Goal: Transaction & Acquisition: Book appointment/travel/reservation

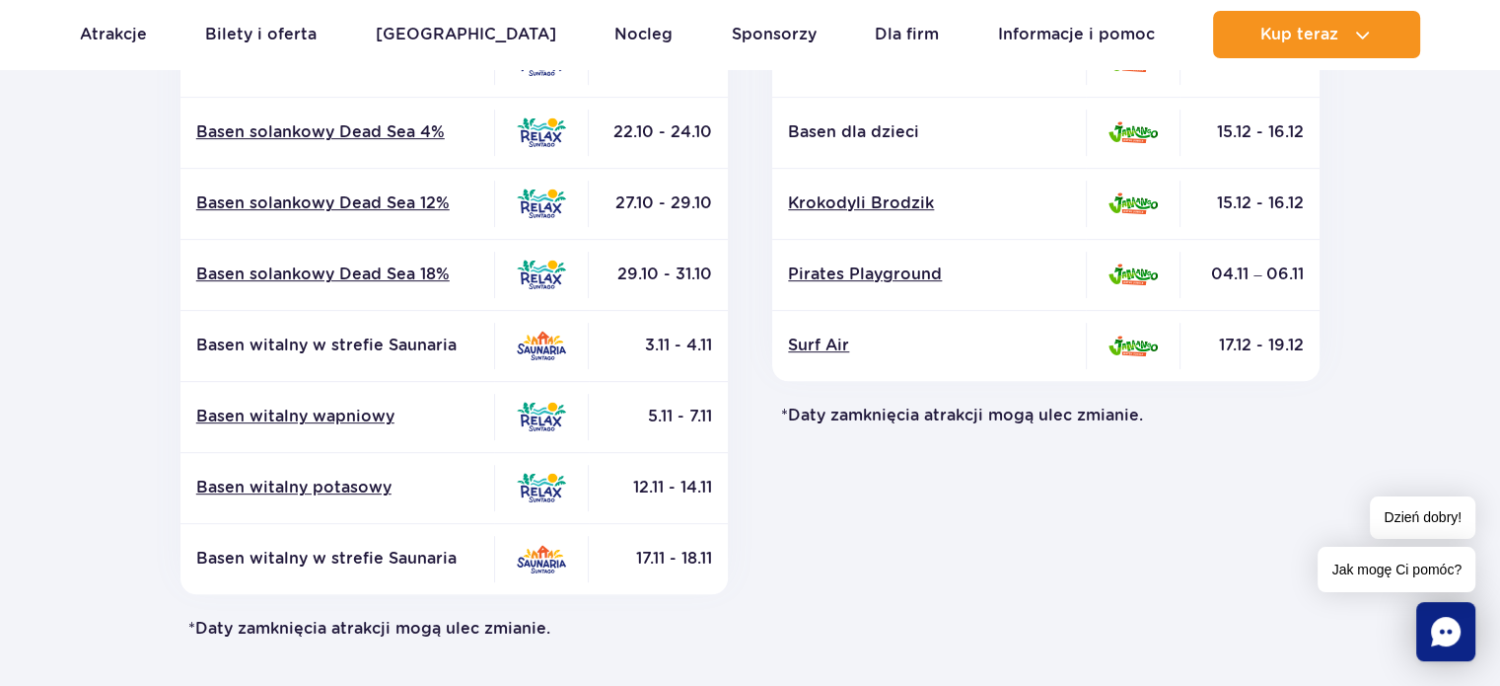
scroll to position [888, 0]
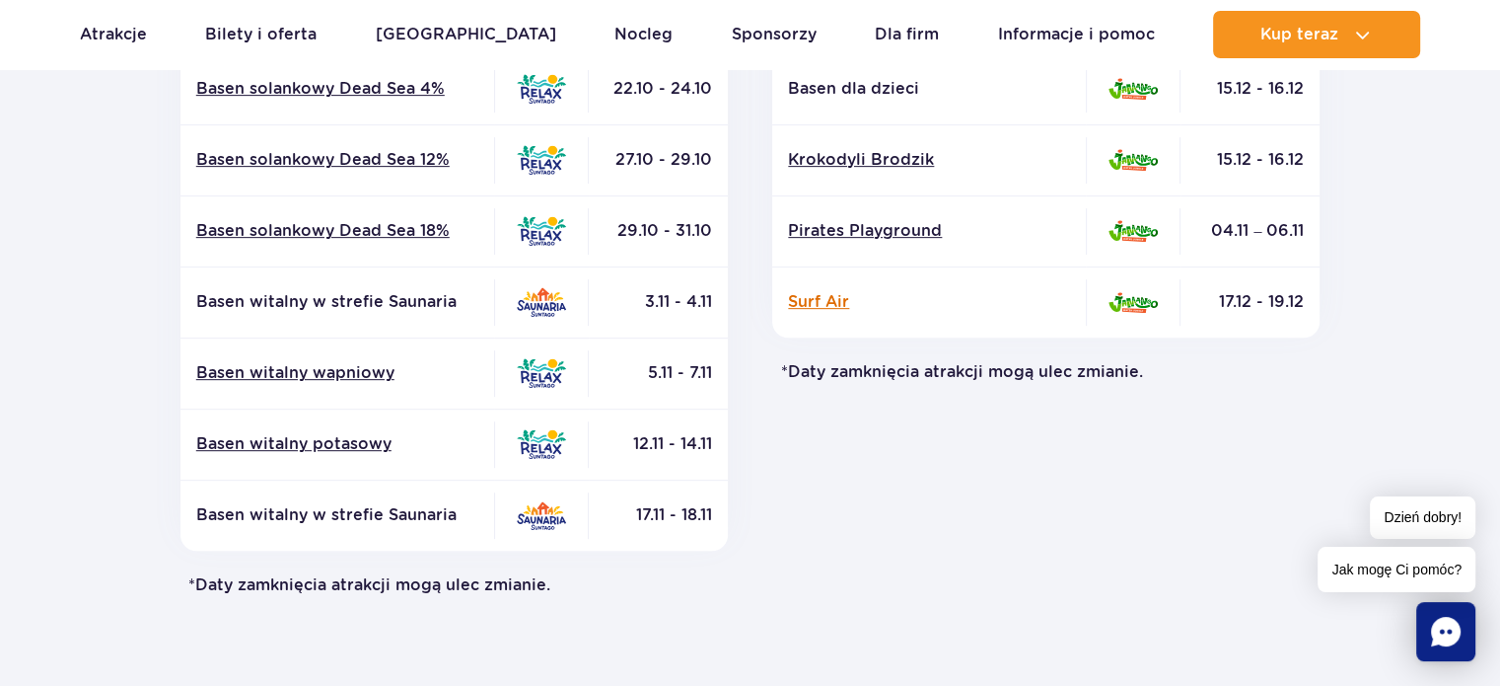
click at [823, 299] on link "Surf Air" at bounding box center [929, 302] width 282 height 22
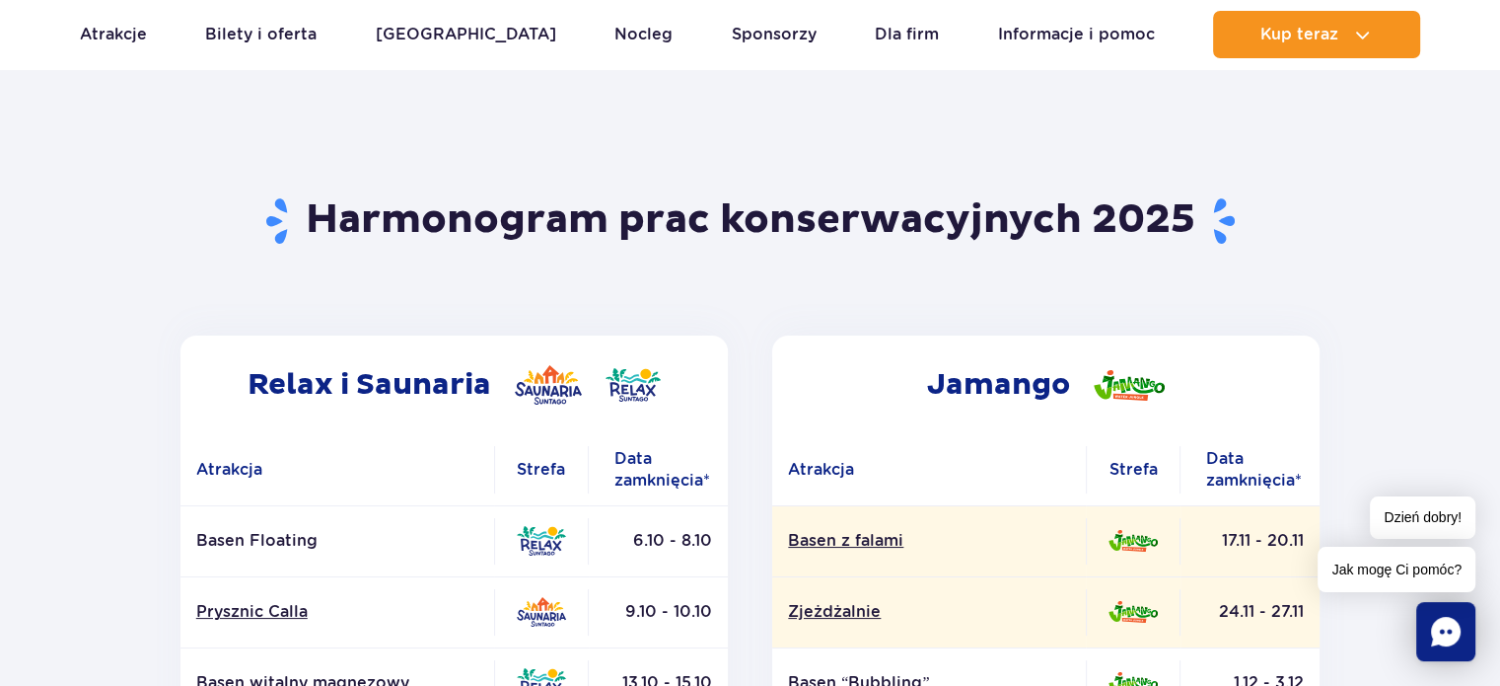
scroll to position [0, 0]
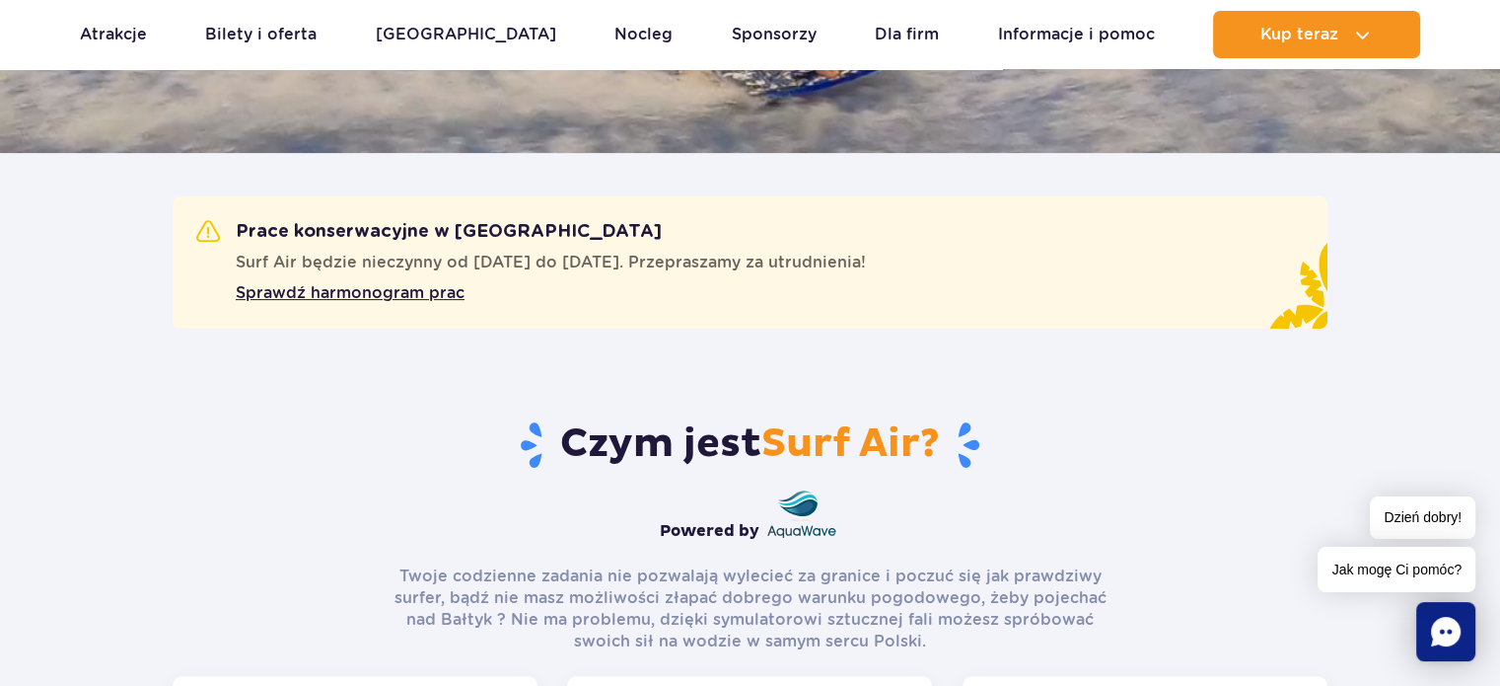
scroll to position [493, 0]
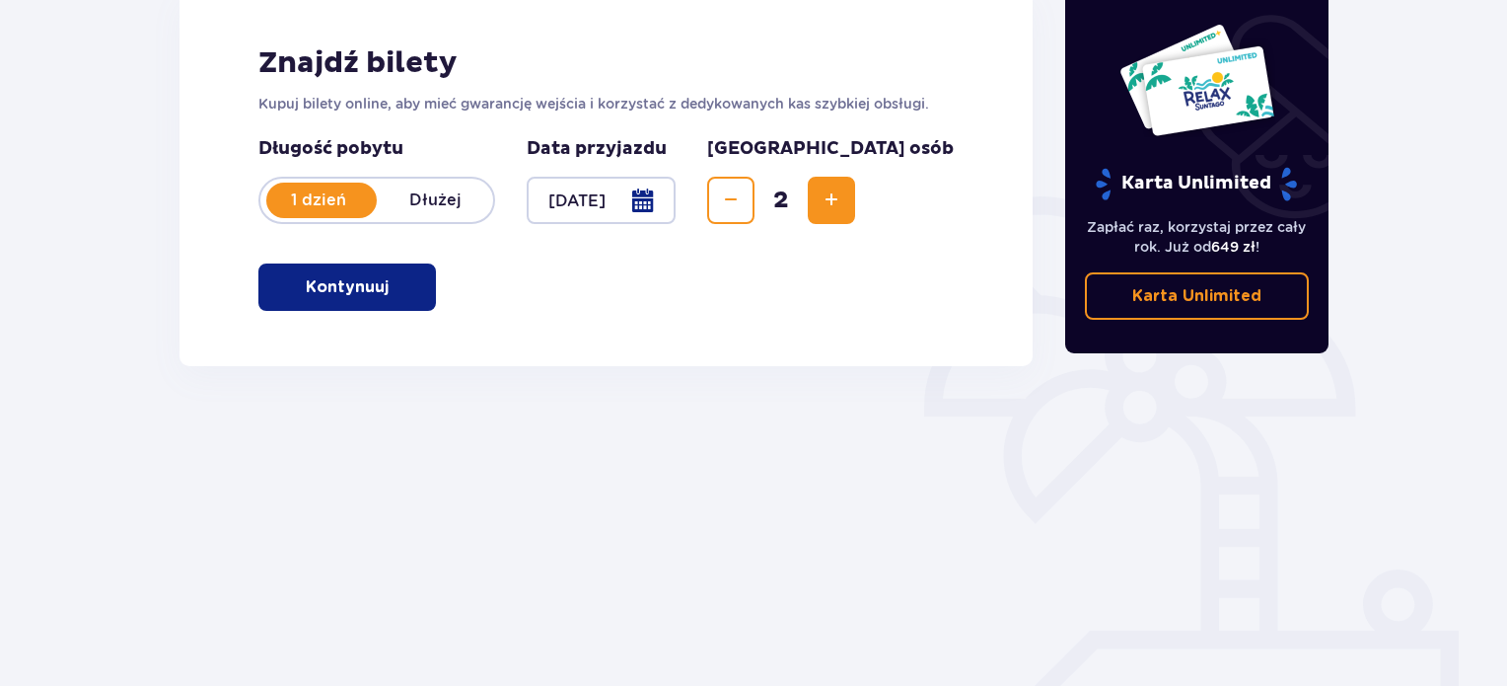
scroll to position [296, 0]
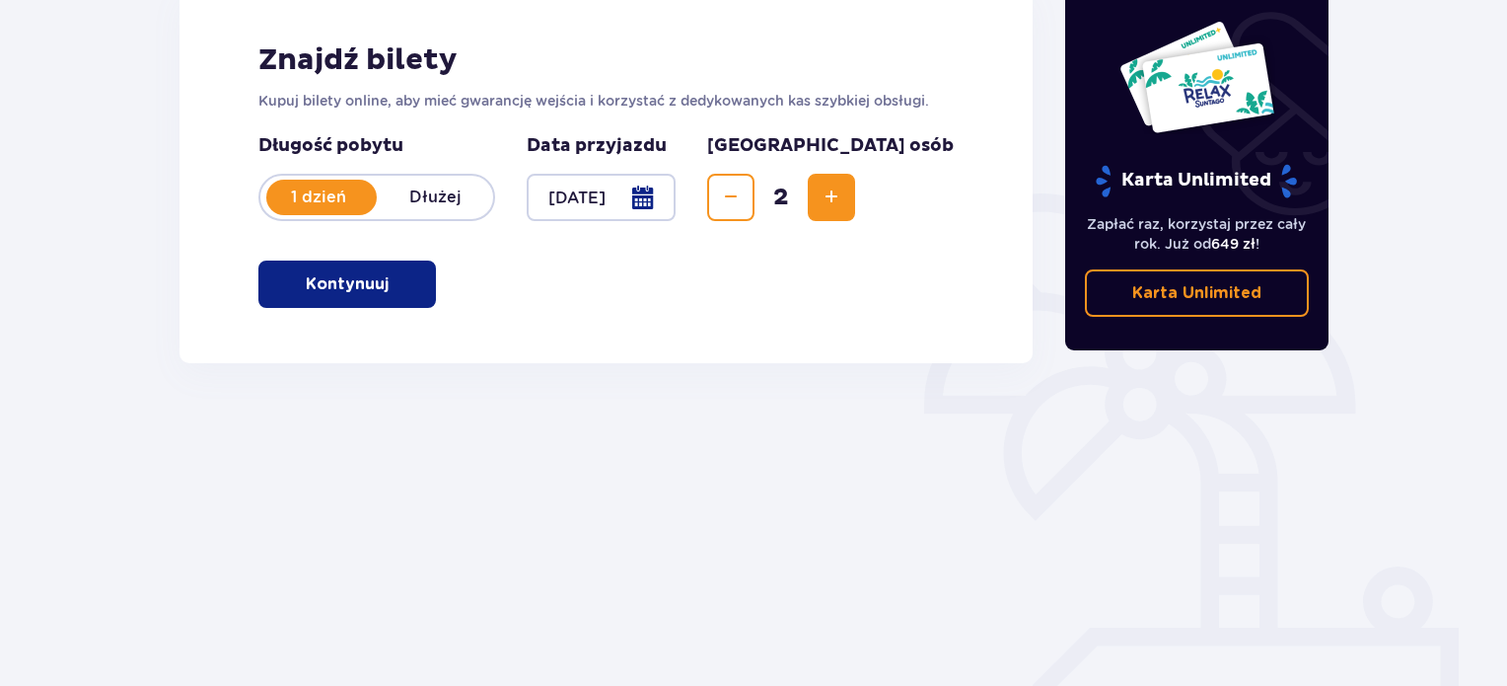
click at [385, 283] on span "button" at bounding box center [393, 284] width 24 height 24
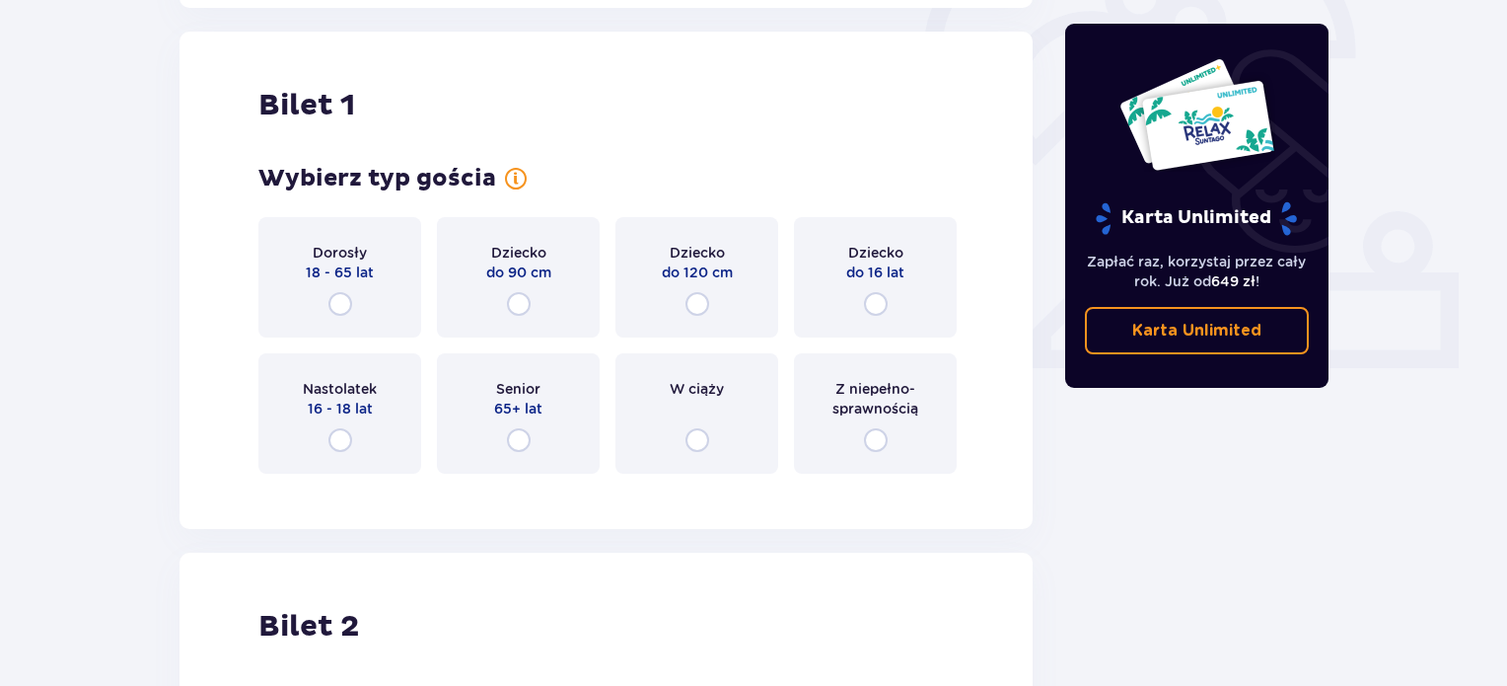
scroll to position [659, 0]
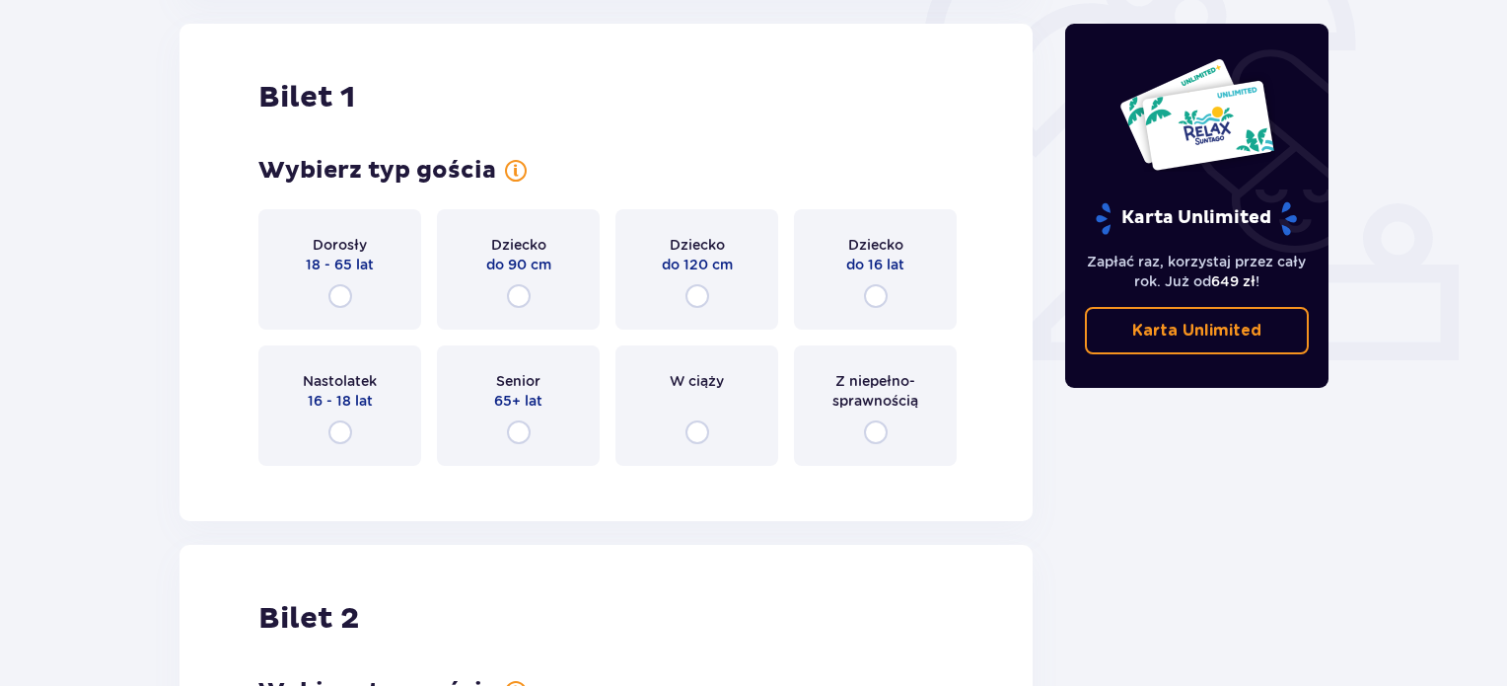
click at [347, 297] on input "radio" at bounding box center [340, 296] width 24 height 24
radio input "true"
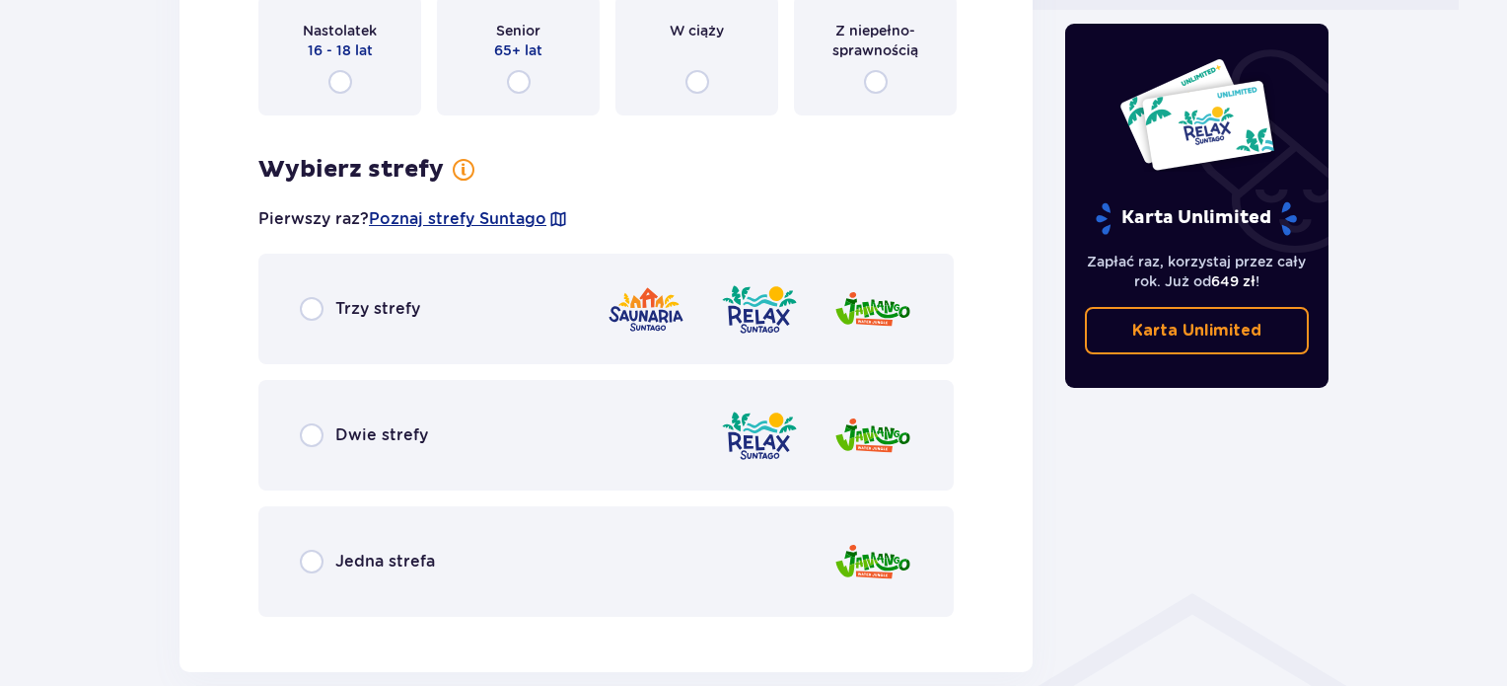
scroll to position [1140, 0]
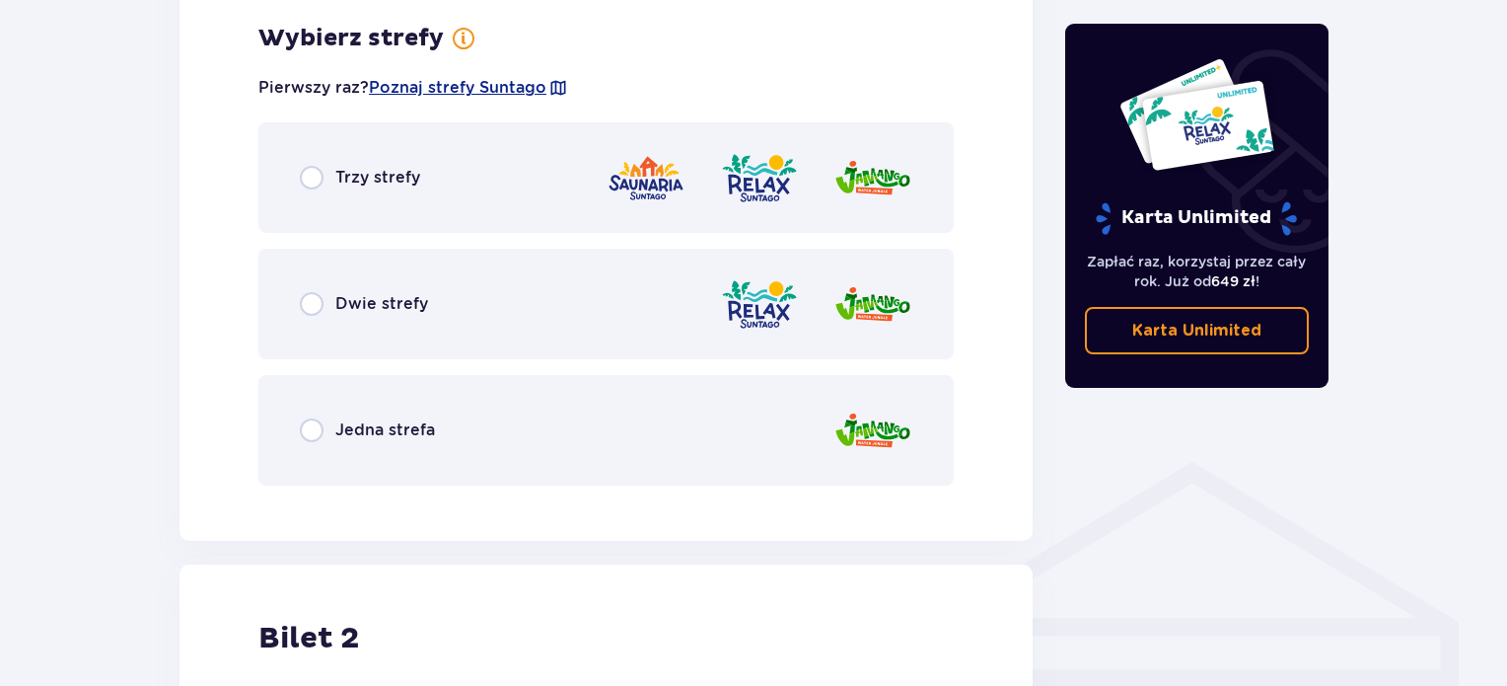
click at [317, 173] on input "radio" at bounding box center [312, 178] width 24 height 24
radio input "true"
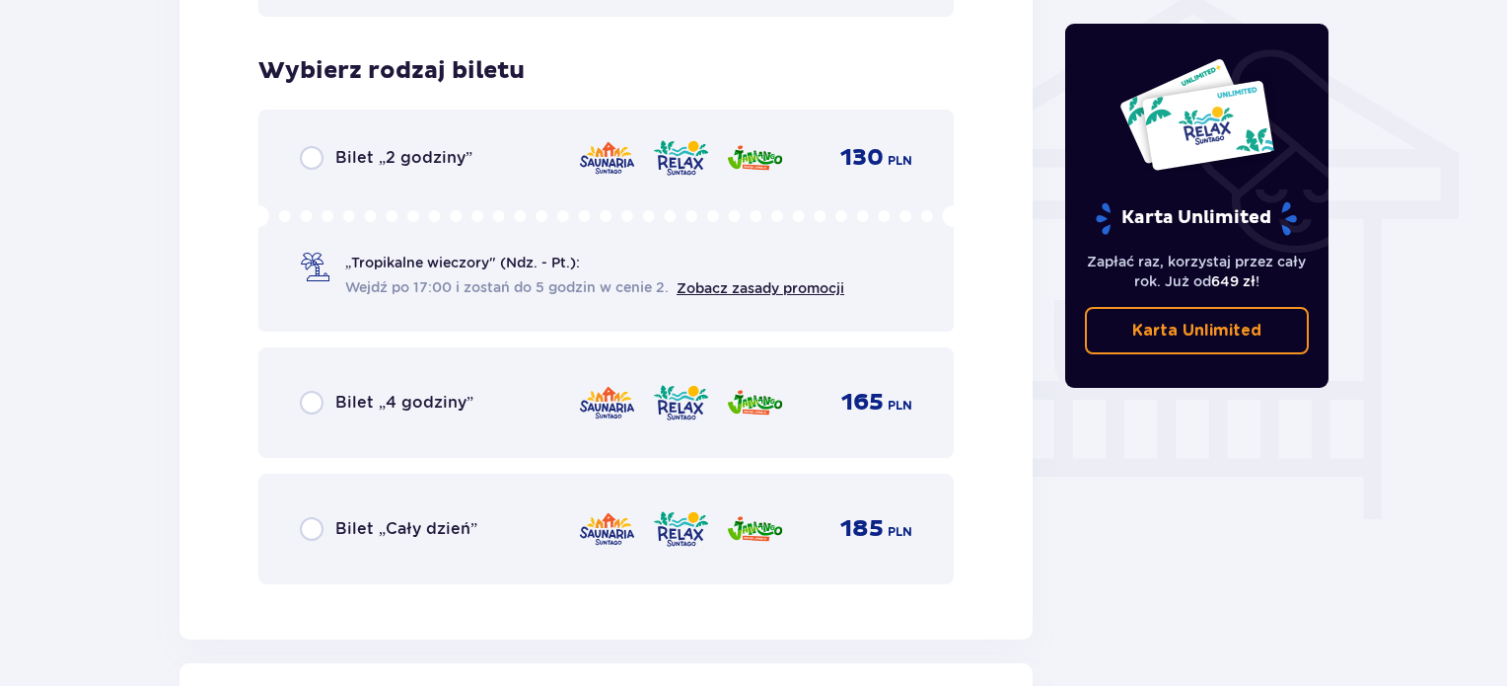
scroll to position [1641, 0]
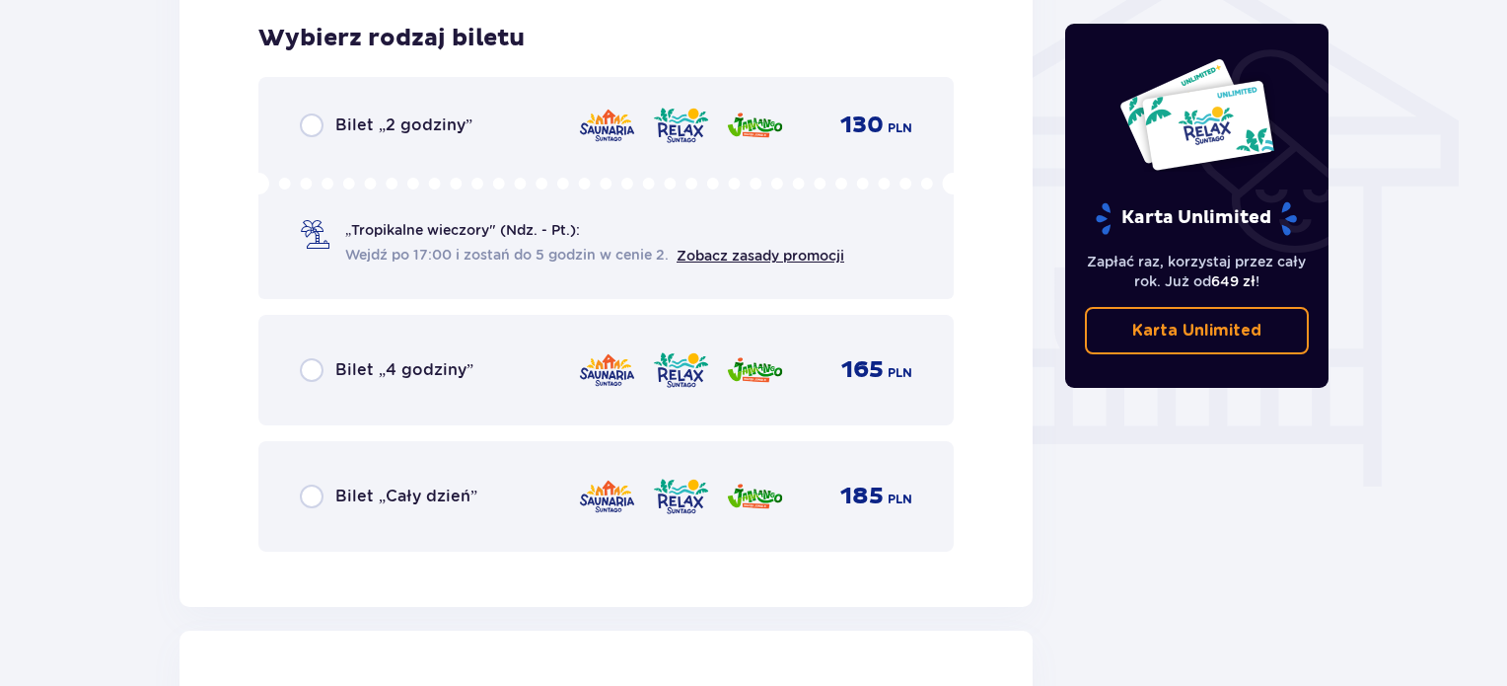
click at [316, 499] on input "radio" at bounding box center [312, 496] width 24 height 24
radio input "true"
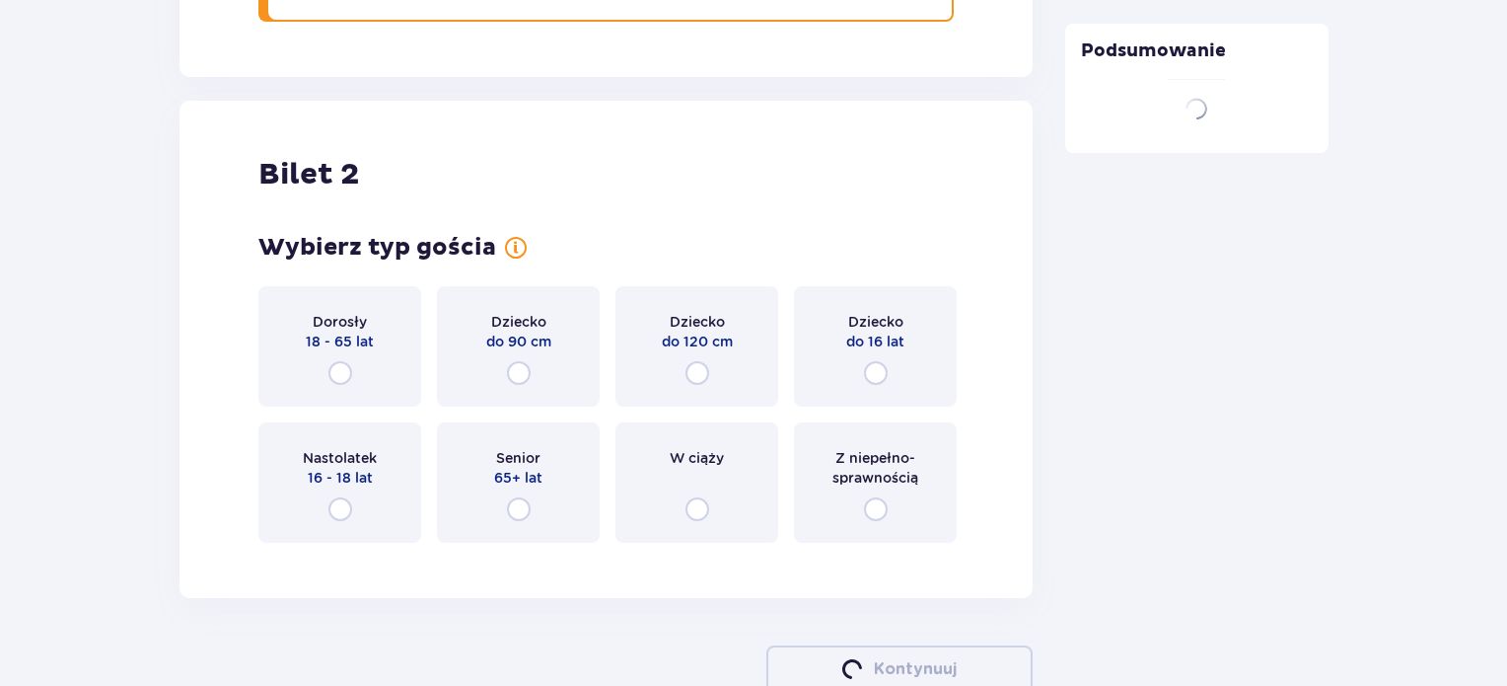
scroll to position [2247, 0]
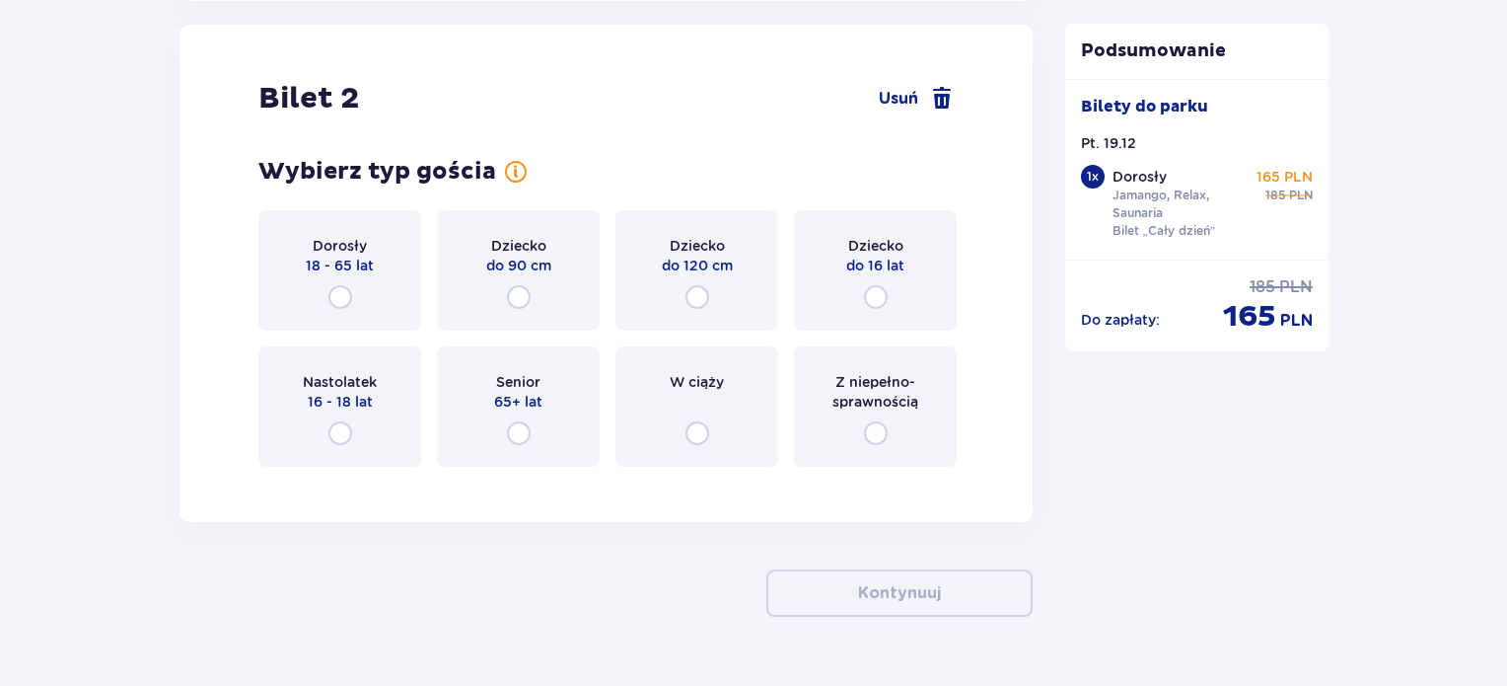
click at [346, 290] on input "radio" at bounding box center [340, 297] width 24 height 24
radio input "true"
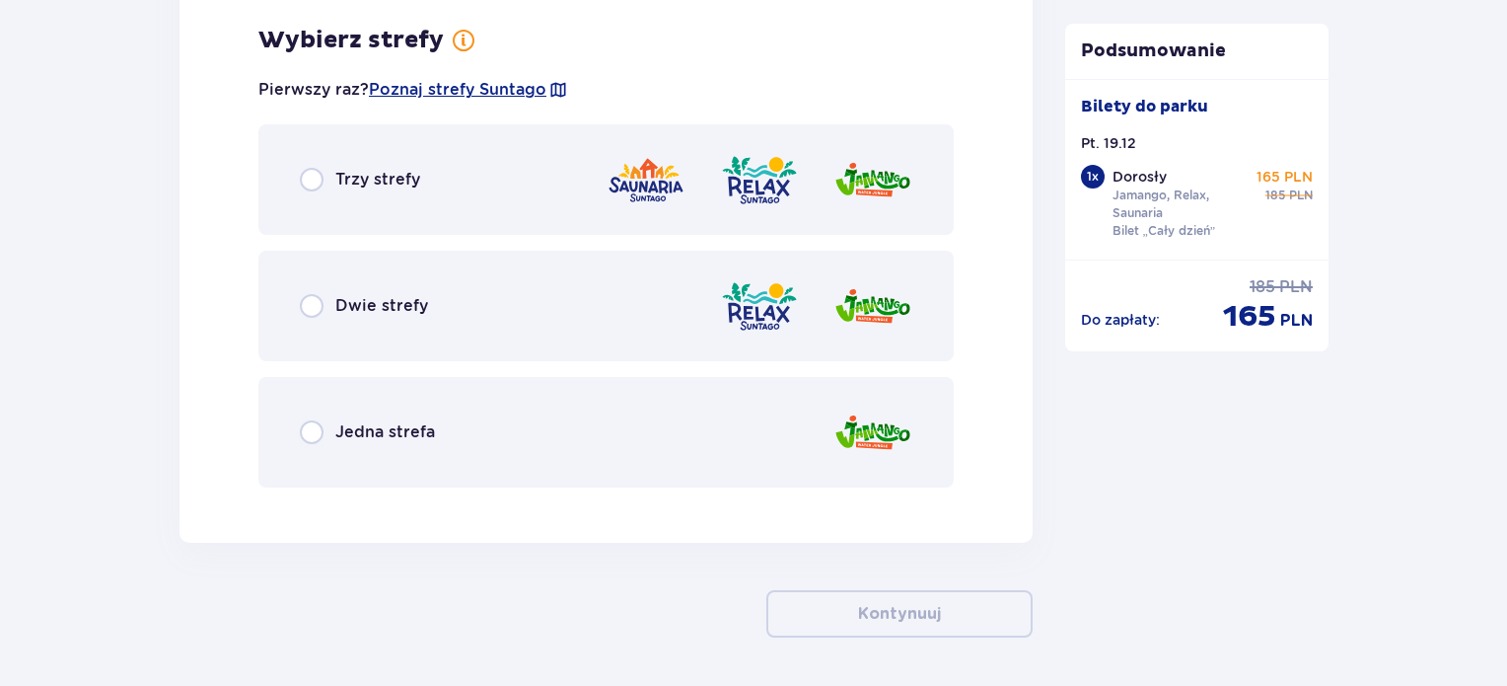
scroll to position [2728, 0]
click at [305, 170] on input "radio" at bounding box center [312, 179] width 24 height 24
radio input "true"
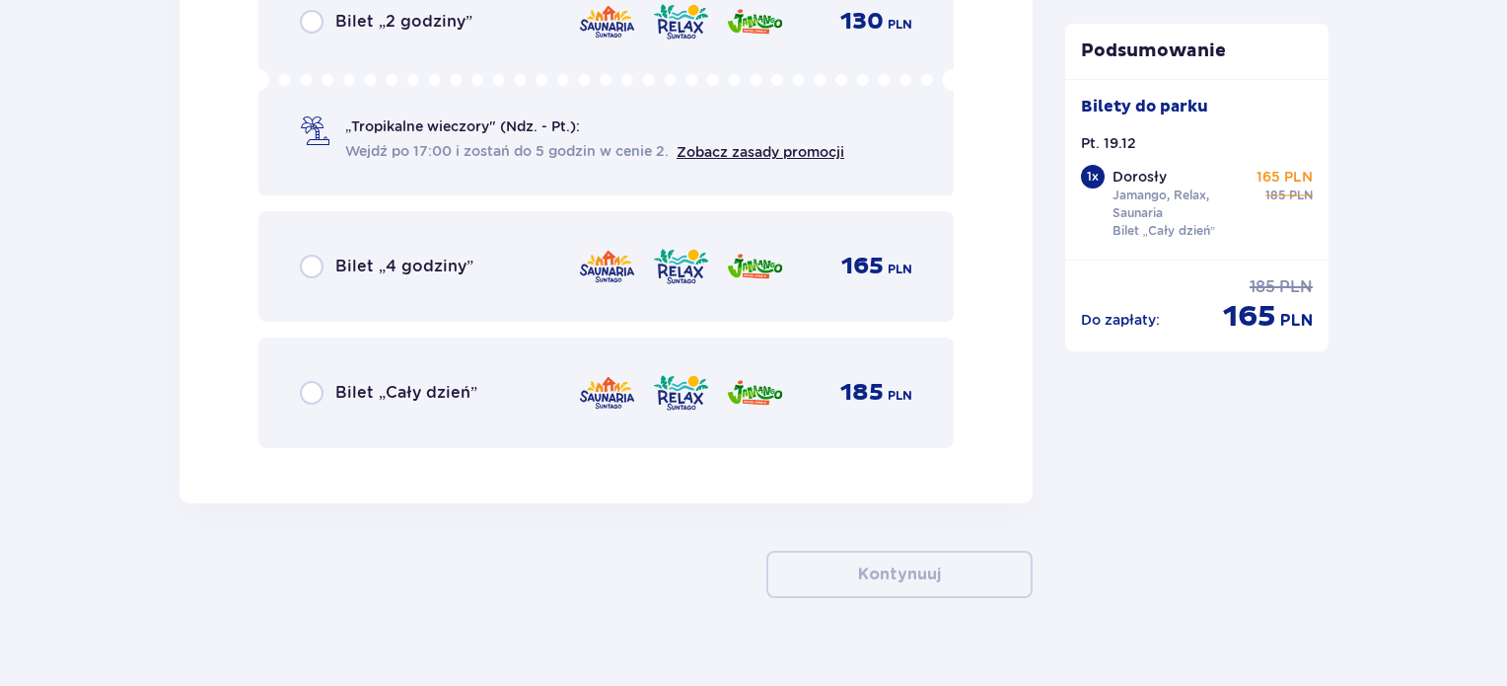
scroll to position [3363, 0]
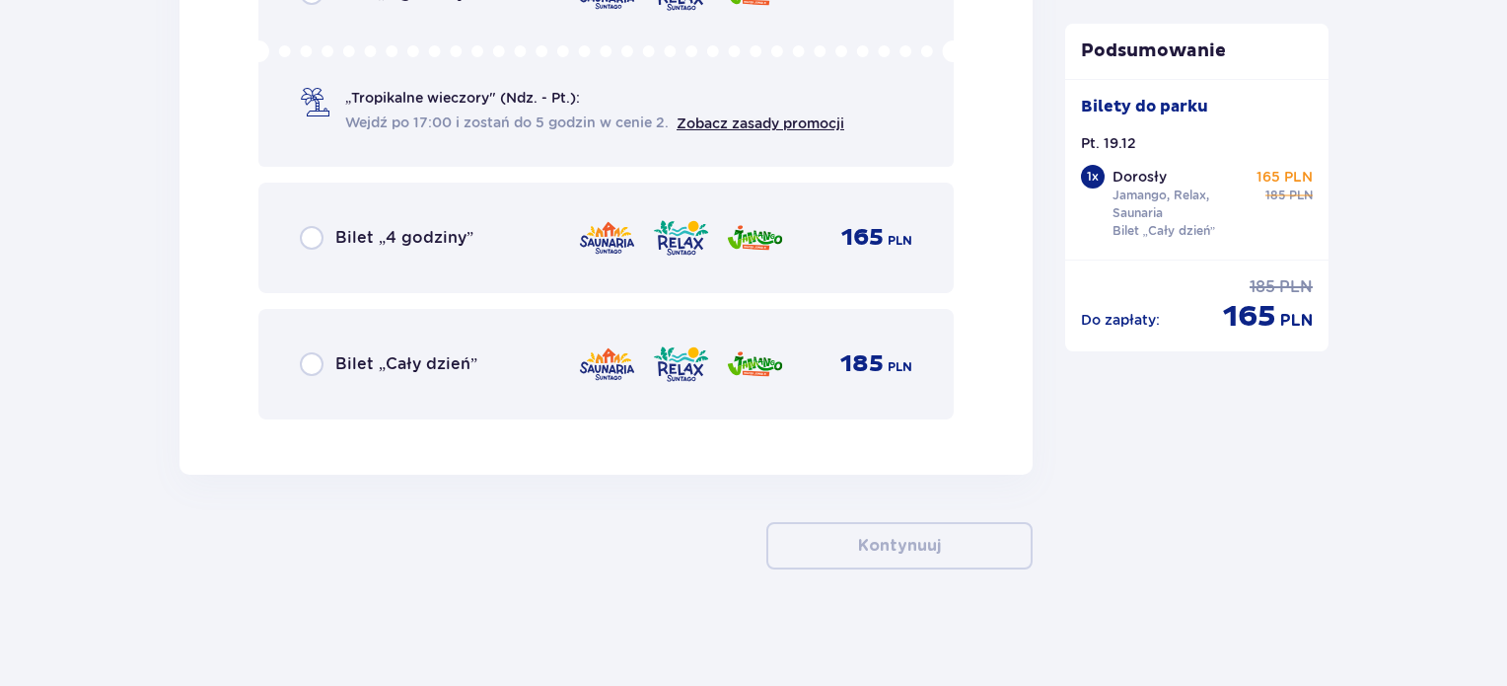
click at [314, 366] on input "radio" at bounding box center [312, 364] width 24 height 24
radio input "true"
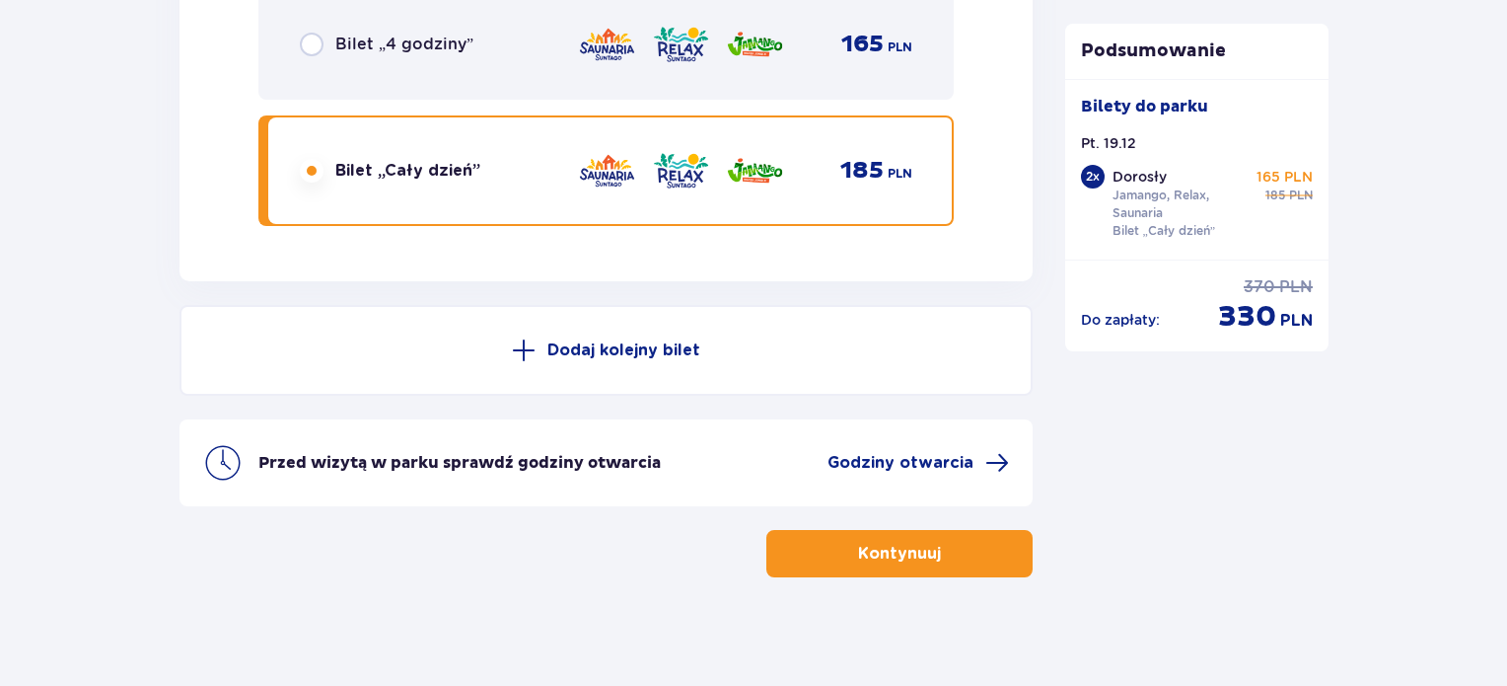
scroll to position [3563, 0]
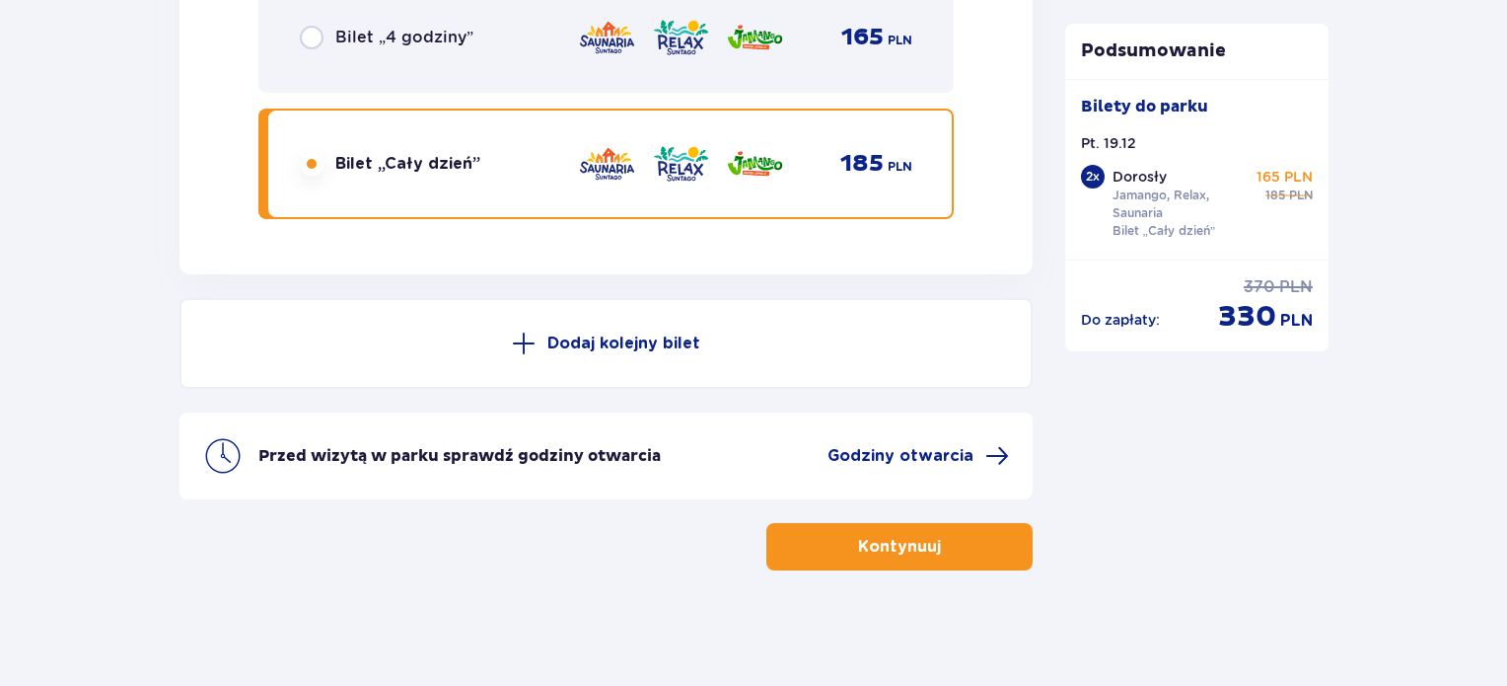
click at [875, 552] on p "Kontynuuj" at bounding box center [899, 547] width 83 height 22
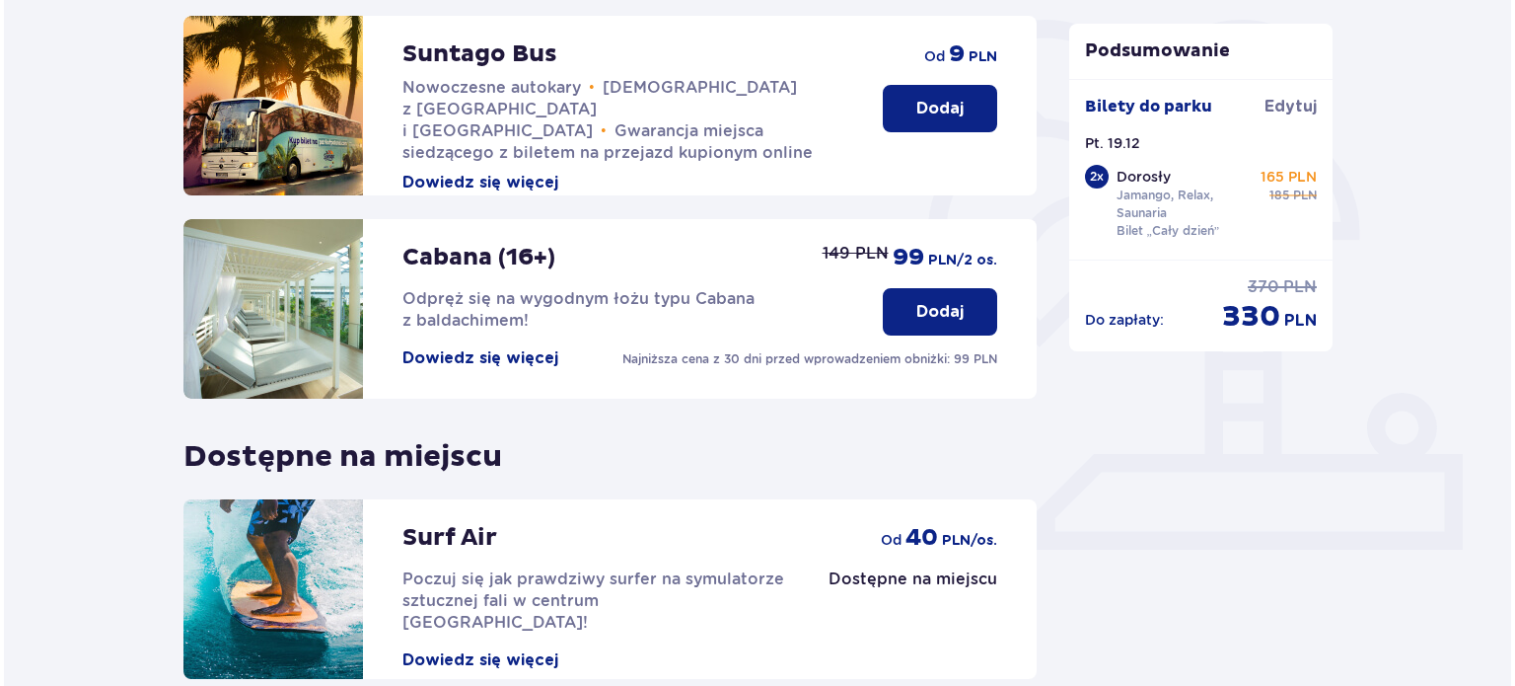
scroll to position [493, 0]
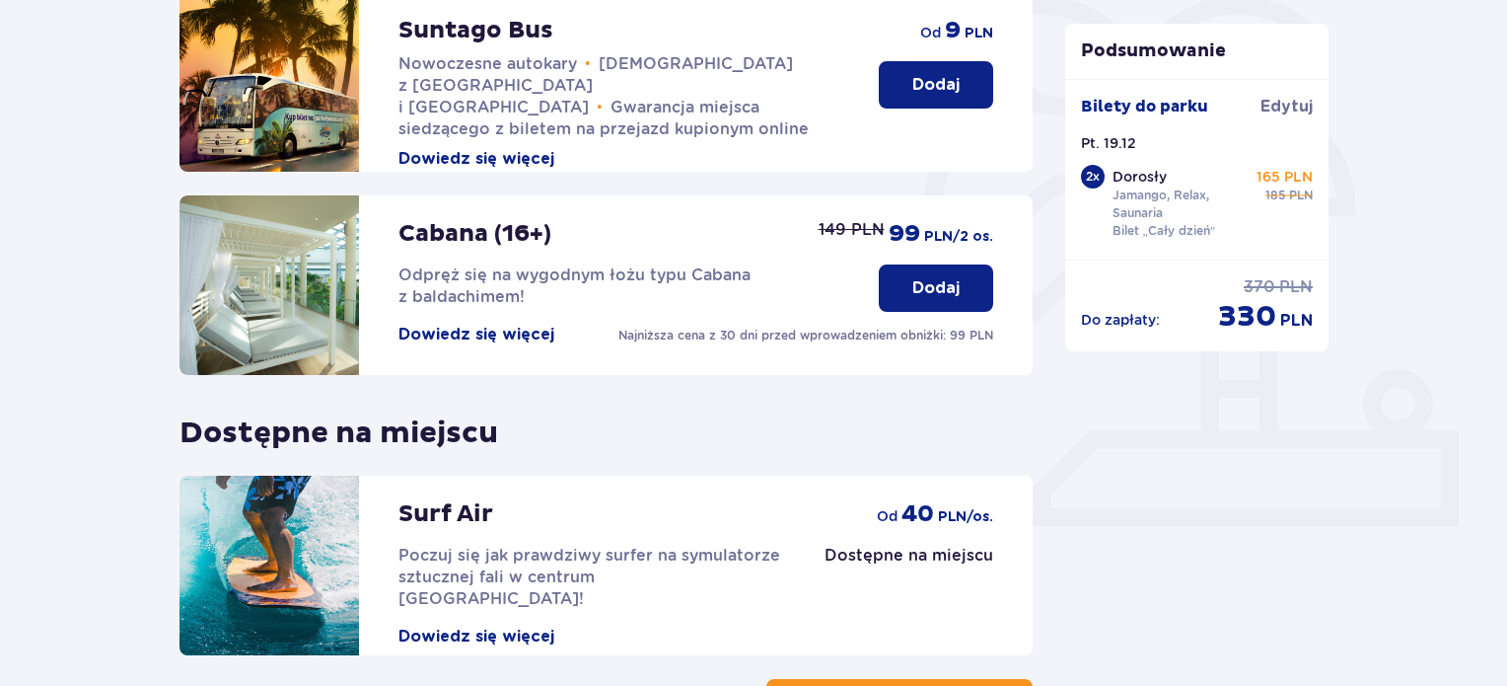
click at [501, 338] on button "Dowiedz się więcej" at bounding box center [477, 335] width 156 height 22
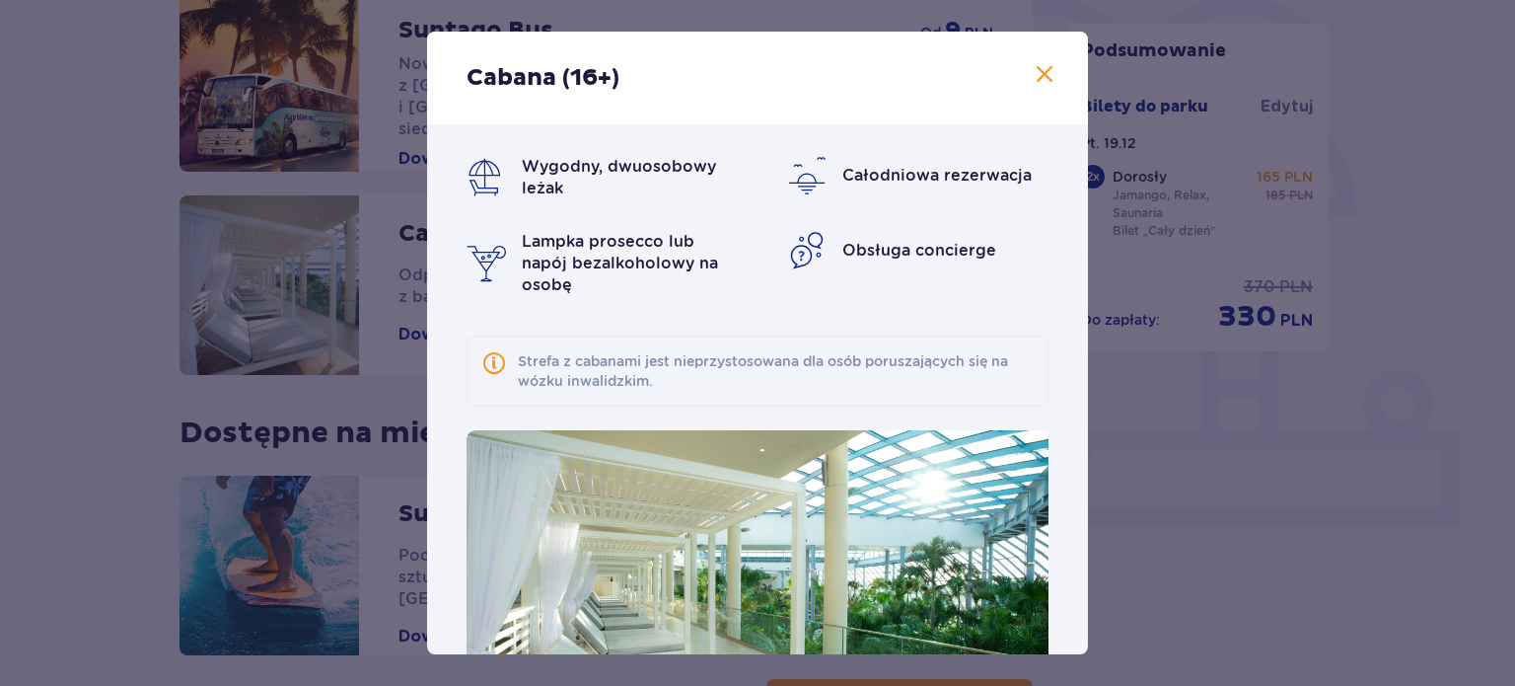
click at [1033, 82] on span at bounding box center [1045, 75] width 24 height 24
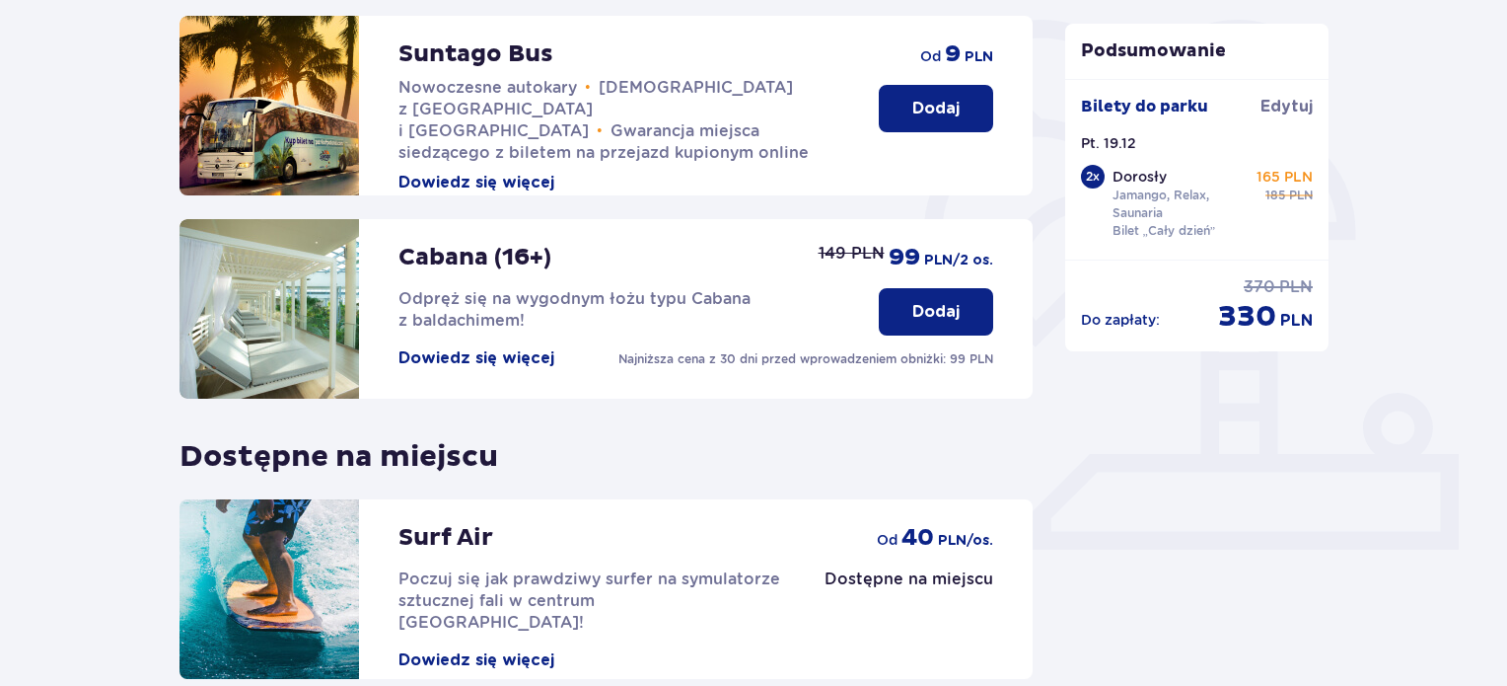
scroll to position [592, 0]
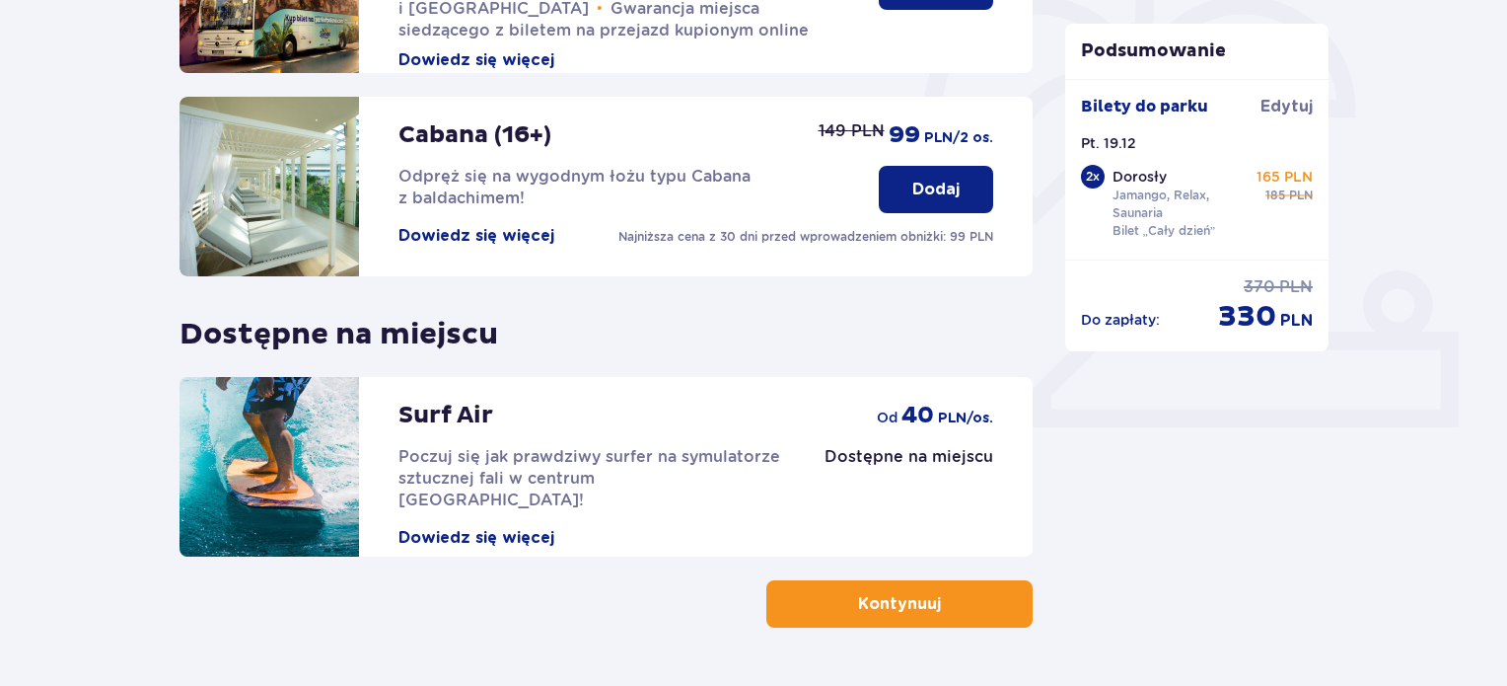
click at [858, 598] on p "Kontynuuj" at bounding box center [899, 604] width 83 height 22
